Goal: Check status: Check status

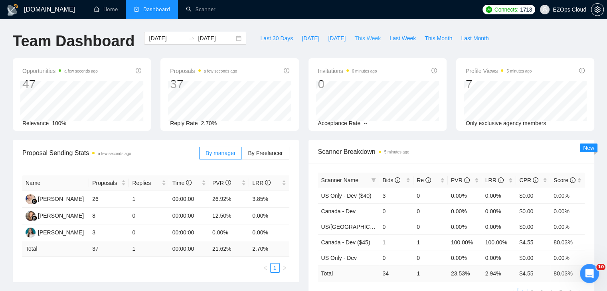
click at [371, 38] on span "This Week" at bounding box center [368, 38] width 26 height 9
type input "[DATE]"
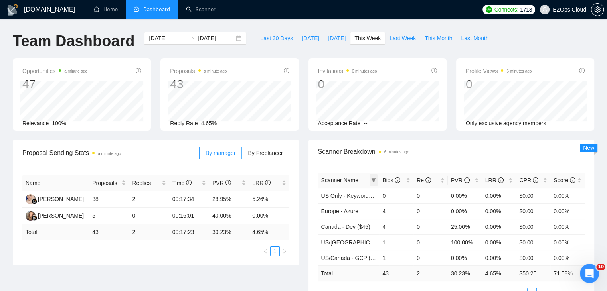
click at [374, 179] on icon "filter" at bounding box center [374, 180] width 4 height 4
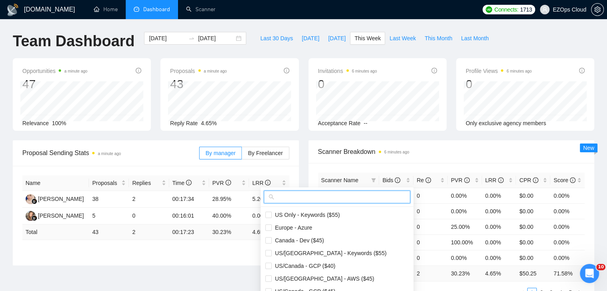
click at [333, 198] on input "text" at bounding box center [341, 197] width 130 height 9
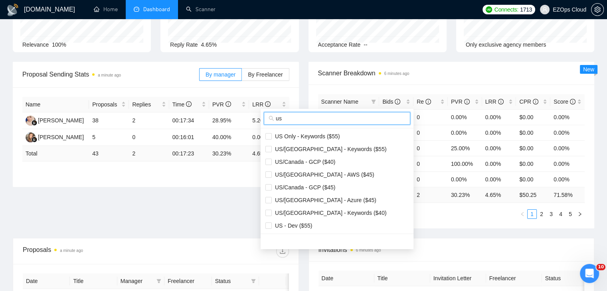
scroll to position [80, 0]
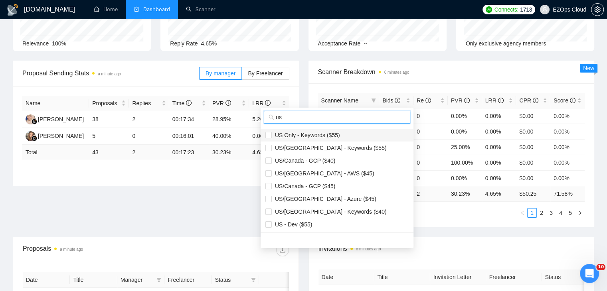
type input "us"
click at [339, 139] on span "US Only - Keywords ($55)" at bounding box center [336, 135] width 143 height 9
checkbox input "true"
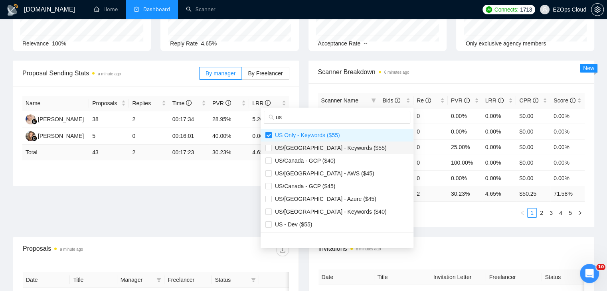
click at [342, 147] on span "US/[GEOGRAPHIC_DATA] - Keywords ($55)" at bounding box center [329, 148] width 115 height 6
checkbox input "true"
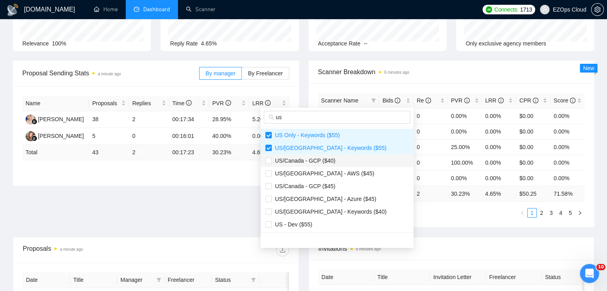
click at [343, 160] on span "US/Canada - GCP ($40)" at bounding box center [336, 161] width 143 height 9
checkbox input "true"
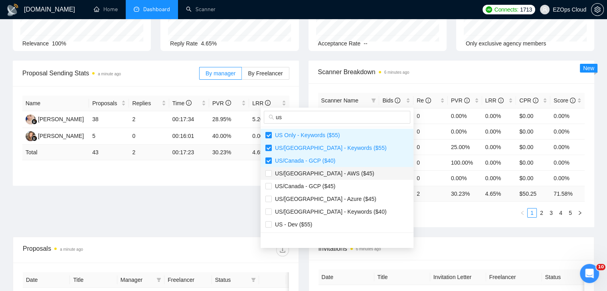
click at [343, 174] on span "US/[GEOGRAPHIC_DATA] - AWS ($45)" at bounding box center [336, 173] width 143 height 9
checkbox input "true"
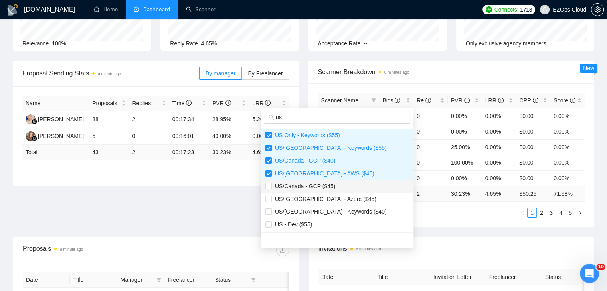
click at [345, 190] on span "US/Canada - GCP ($45)" at bounding box center [336, 186] width 143 height 9
checkbox input "true"
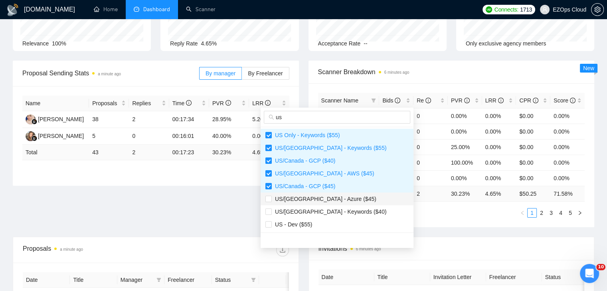
click at [347, 202] on span "US/[GEOGRAPHIC_DATA] - Azure ($45)" at bounding box center [336, 199] width 143 height 9
checkbox input "true"
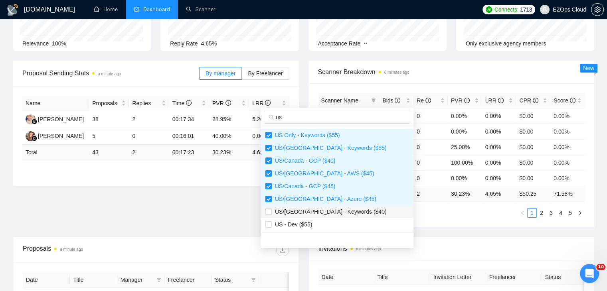
click at [347, 210] on span "US/[GEOGRAPHIC_DATA] - Keywords ($40)" at bounding box center [336, 212] width 143 height 9
checkbox input "true"
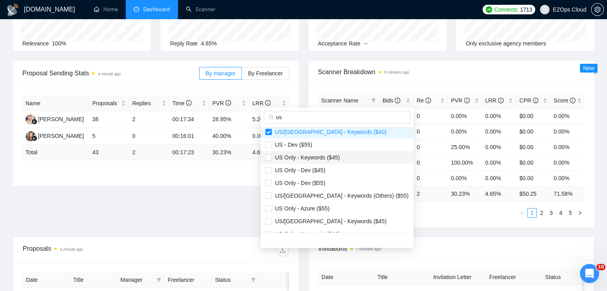
click at [335, 157] on span "US Only - Keywords ($45)" at bounding box center [306, 158] width 68 height 6
checkbox input "true"
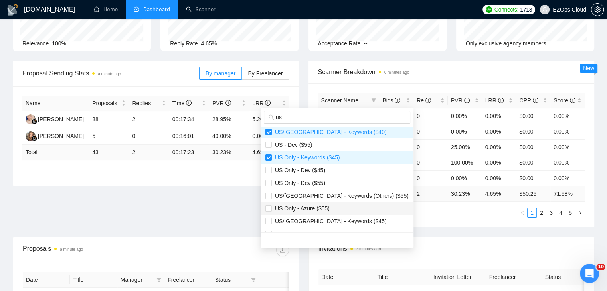
click at [340, 203] on li "US Only - Azure ($55)" at bounding box center [337, 208] width 153 height 13
checkbox input "true"
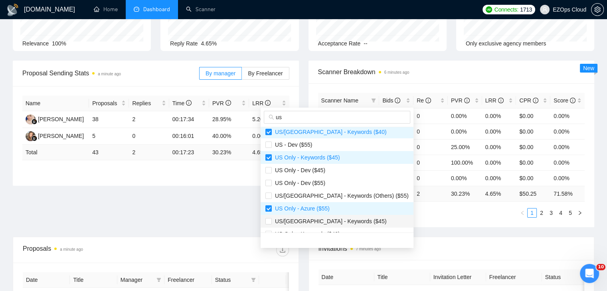
click at [347, 218] on span "US/[GEOGRAPHIC_DATA] - Keywords ($45)" at bounding box center [336, 221] width 143 height 9
checkbox input "true"
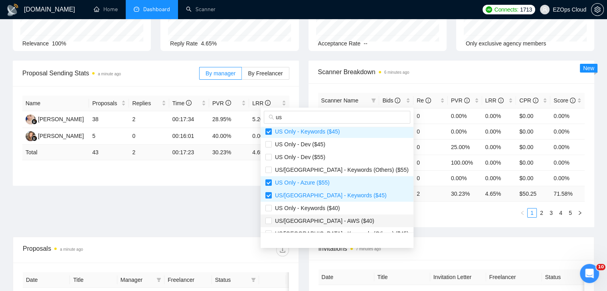
scroll to position [120, 0]
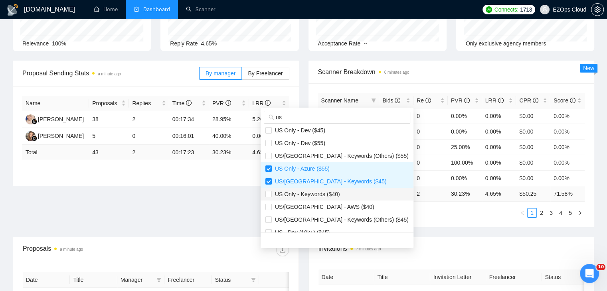
click at [342, 192] on span "US Only - Keywords ($40)" at bounding box center [336, 194] width 143 height 9
checkbox input "true"
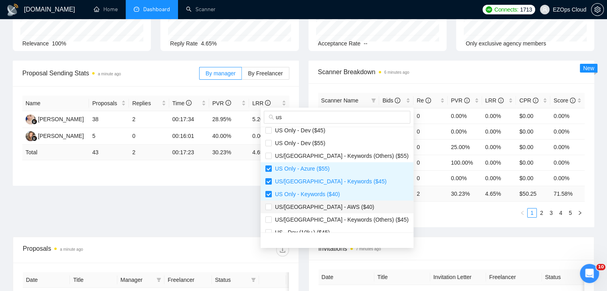
click at [345, 206] on span "US/[GEOGRAPHIC_DATA] - AWS ($40)" at bounding box center [336, 207] width 143 height 9
checkbox input "true"
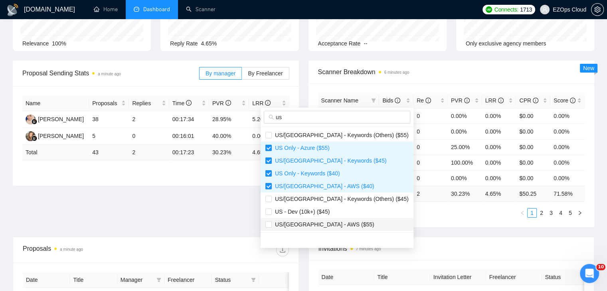
click at [345, 220] on span "US/[GEOGRAPHIC_DATA] - AWS ($55)" at bounding box center [336, 224] width 143 height 9
checkbox input "true"
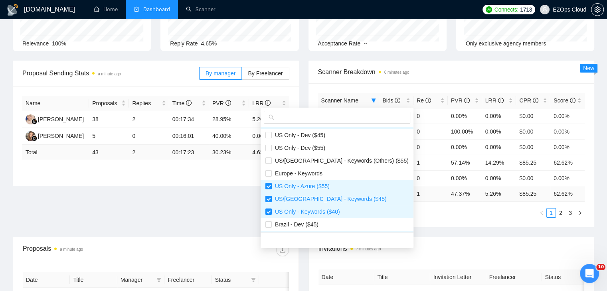
click at [434, 217] on ul "1 2 3" at bounding box center [451, 213] width 267 height 10
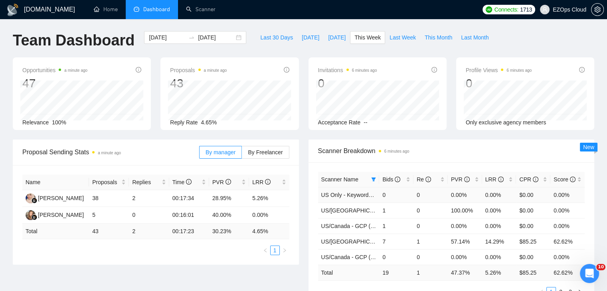
scroll to position [0, 0]
click at [390, 35] on span "Last Week" at bounding box center [403, 38] width 26 height 9
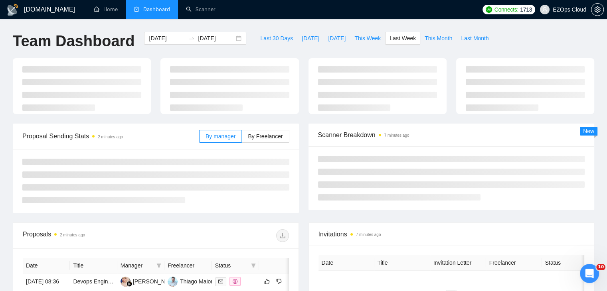
type input "[DATE]"
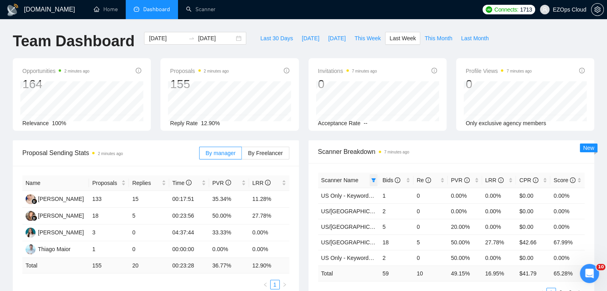
click at [374, 184] on span at bounding box center [374, 180] width 8 height 12
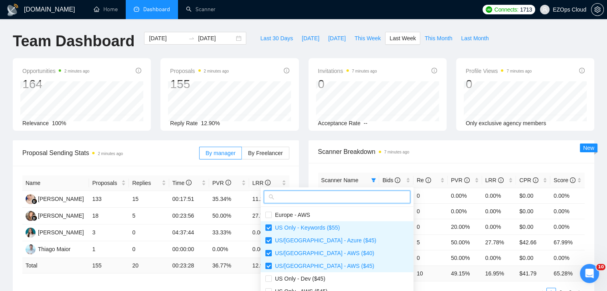
click at [348, 198] on input "text" at bounding box center [341, 197] width 130 height 9
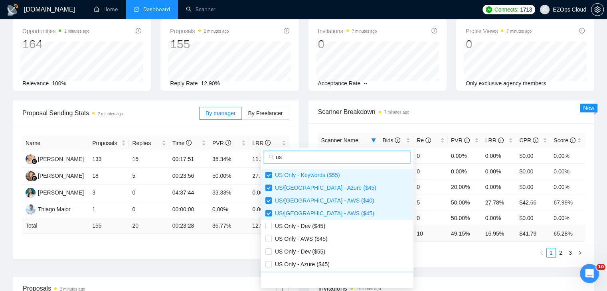
scroll to position [80, 0]
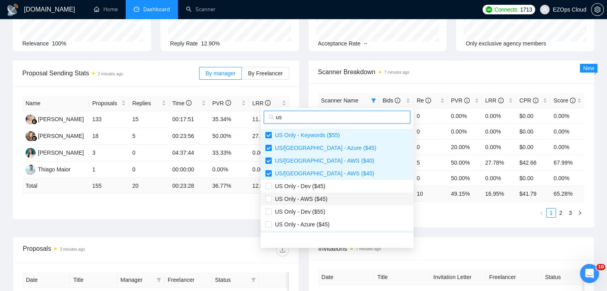
type input "us"
click at [337, 193] on li "US Only - AWS ($45)" at bounding box center [337, 199] width 153 height 13
checkbox input "true"
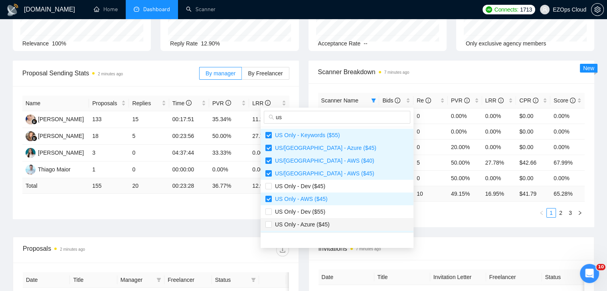
click at [339, 221] on span "US Only - Azure ($45)" at bounding box center [336, 224] width 143 height 9
checkbox input "true"
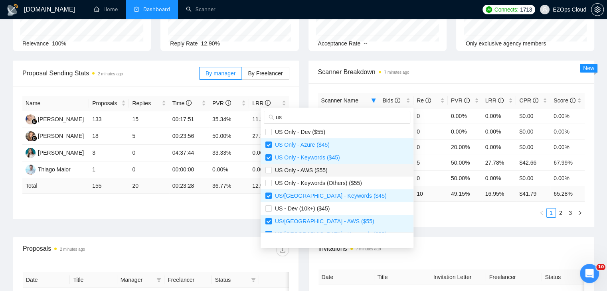
click at [322, 170] on span "US Only - AWS ($55)" at bounding box center [300, 170] width 56 height 6
checkbox input "true"
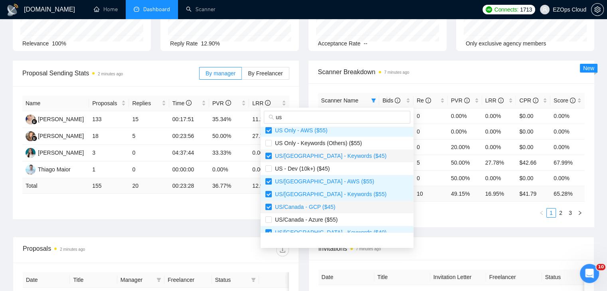
scroll to position [200, 0]
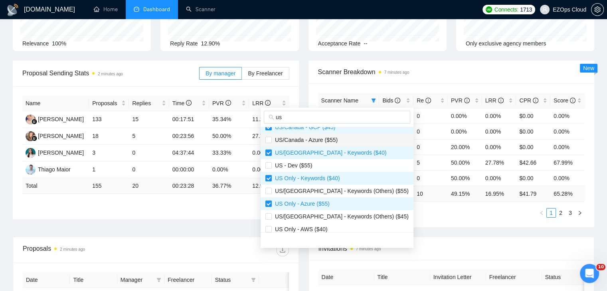
click at [321, 141] on span "US/Canada - Azure ($55)" at bounding box center [305, 140] width 66 height 6
checkbox input "true"
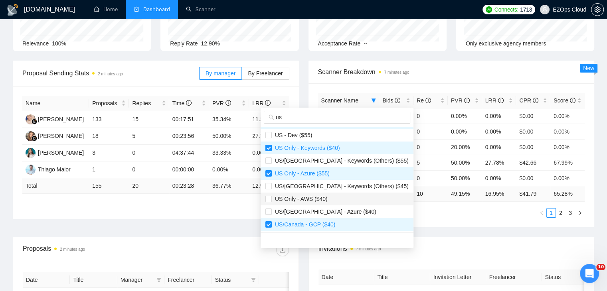
click at [329, 194] on li "US Only - AWS ($40)" at bounding box center [337, 199] width 153 height 13
checkbox input "true"
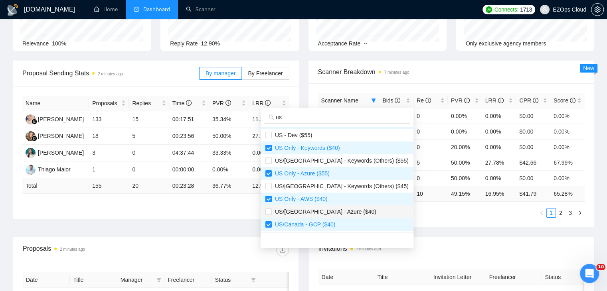
click at [343, 213] on span "US/[GEOGRAPHIC_DATA] - Azure ($40)" at bounding box center [336, 212] width 143 height 9
checkbox input "true"
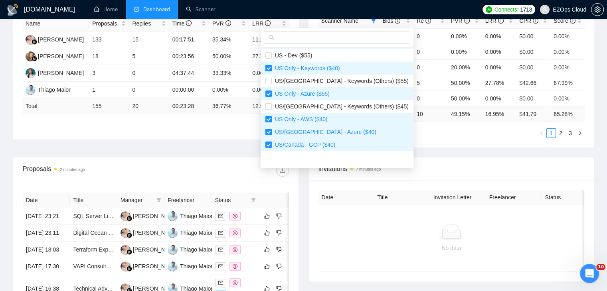
click at [416, 146] on div "Scanner Name Bids Re PVR LRR CPR Score US Only - Keywords ($55) 1 0 0.00% 0.00%…" at bounding box center [452, 76] width 286 height 144
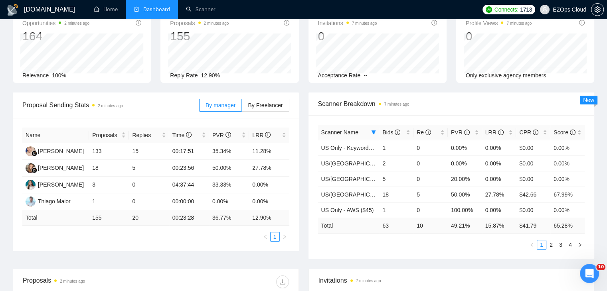
scroll to position [40, 0]
